Goal: Use online tool/utility: Use online tool/utility

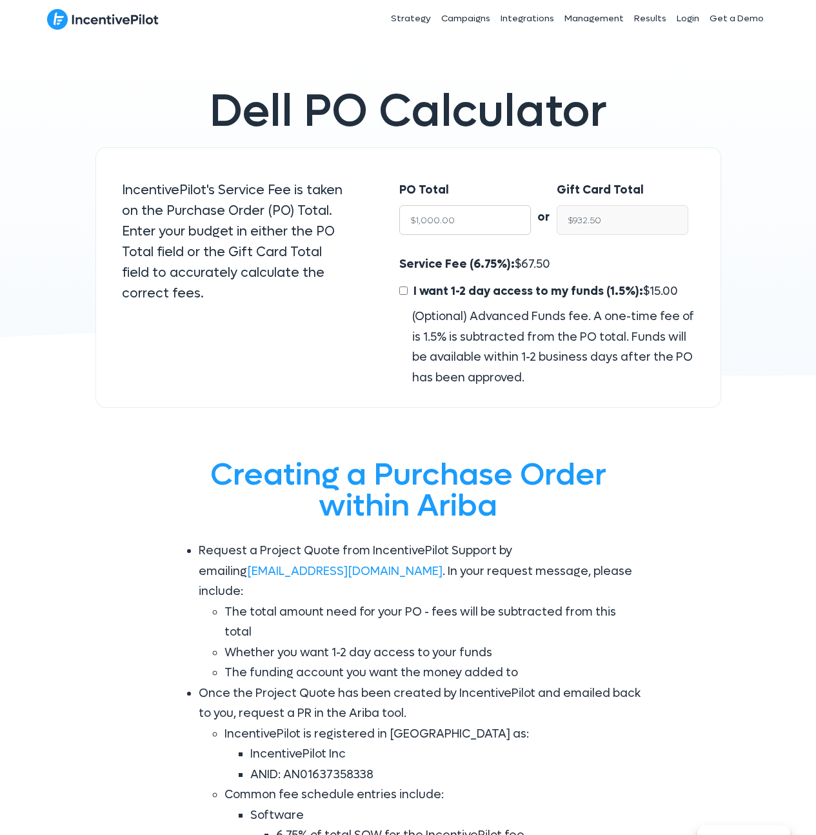
click at [474, 227] on input "$1,000.00" at bounding box center [465, 220] width 132 height 30
type input "$24"
type input "$22.38"
type input "$240"
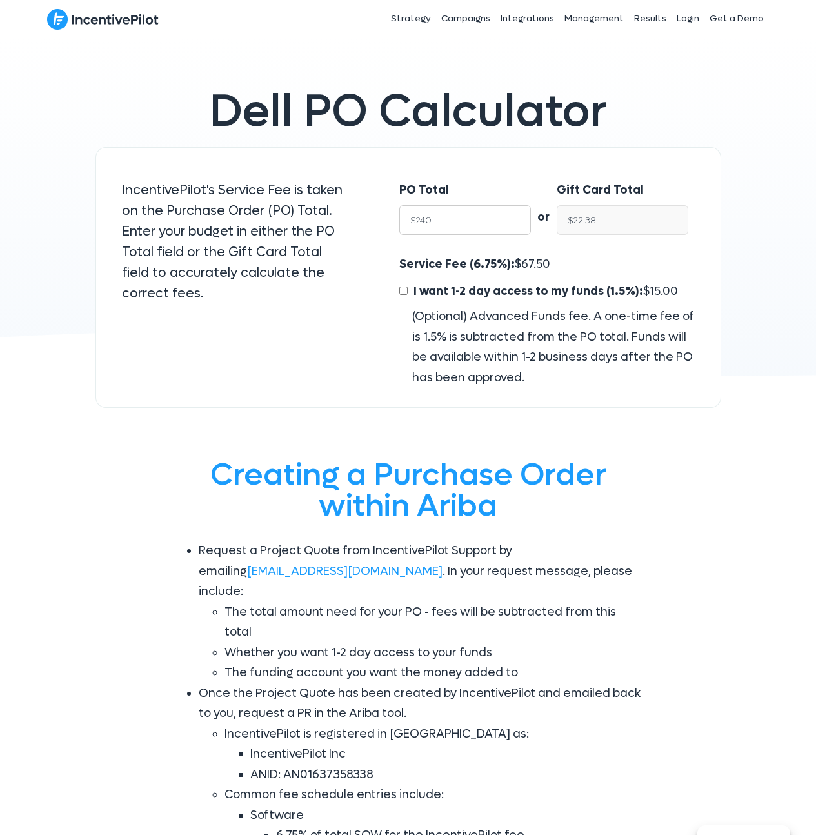
type input "$223.80"
type input "$2400"
type input "$2,238.00"
type input "$24000"
type input "$22,380.00"
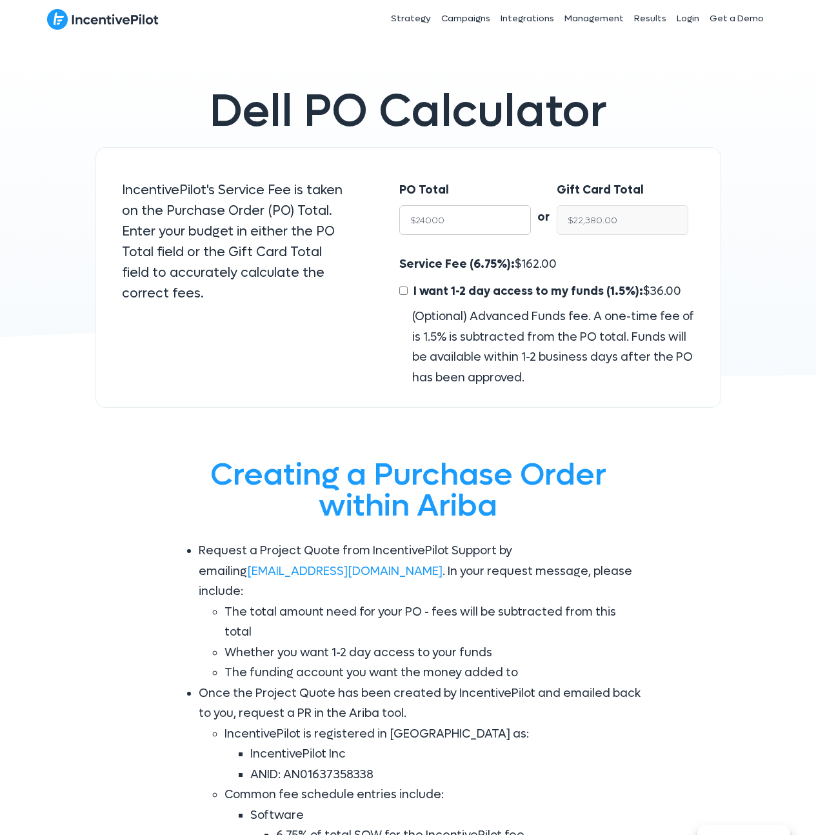
type input "$240000"
type input "$223,800.00"
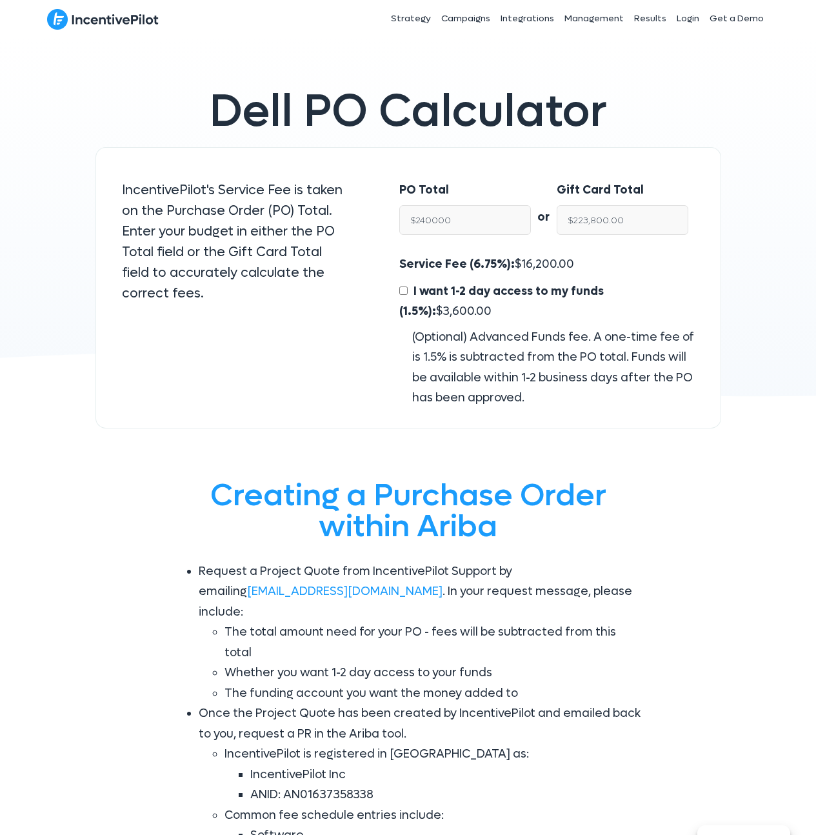
click at [607, 164] on div "PO Total $240000 or Gift Card Total $223,800.00 Service Fee (6.75%): $ 16,200.0…" at bounding box center [547, 287] width 347 height 281
click at [608, 218] on input "$223,800.00" at bounding box center [623, 220] width 132 height 30
type input "$240,000.00"
click at [551, 261] on span "16,200.00" at bounding box center [547, 264] width 53 height 15
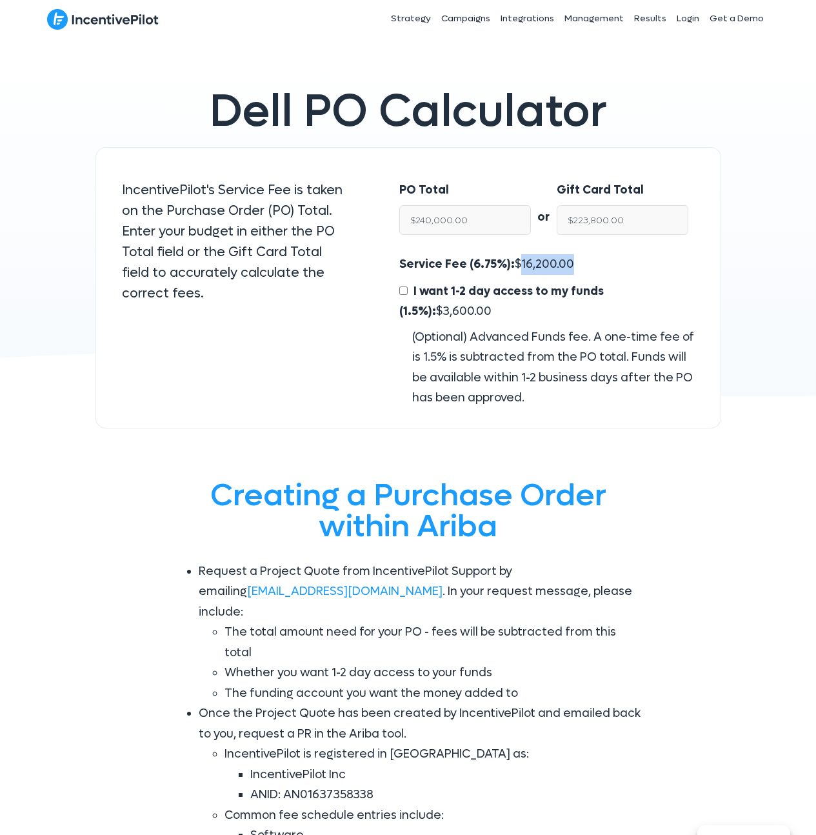
click at [551, 261] on span "16,200.00" at bounding box center [547, 264] width 53 height 15
copy span "16,200.00"
click at [460, 224] on input "$240,000.00" at bounding box center [465, 220] width 132 height 30
click at [597, 223] on input "$223,800.00" at bounding box center [623, 220] width 132 height 30
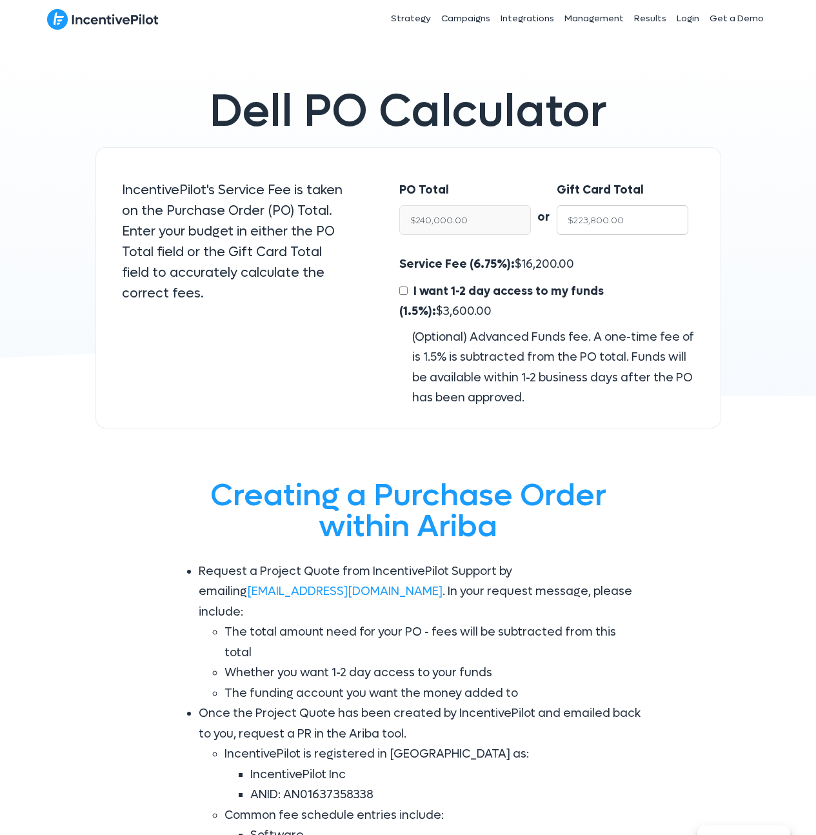
click at [597, 223] on input "$223,800.00" at bounding box center [623, 220] width 132 height 30
click at [521, 265] on span "16,200.00" at bounding box center [547, 264] width 53 height 15
click at [780, 100] on div "Dell PO Calculator IncentivePilot's Service Fee is taken on the Purchase Order …" at bounding box center [408, 239] width 816 height 404
click at [778, 153] on div "Dell PO Calculator IncentivePilot's Service Fee is taken on the Purchase Order …" at bounding box center [408, 239] width 816 height 404
